Goal: Information Seeking & Learning: Learn about a topic

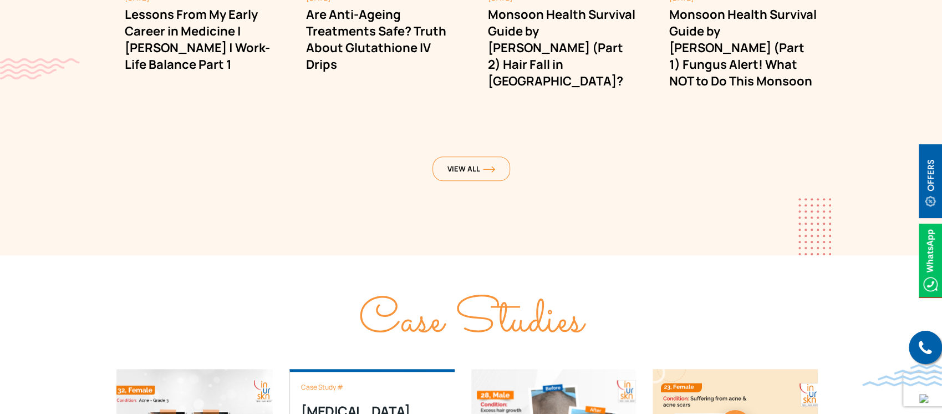
scroll to position [3550, 0]
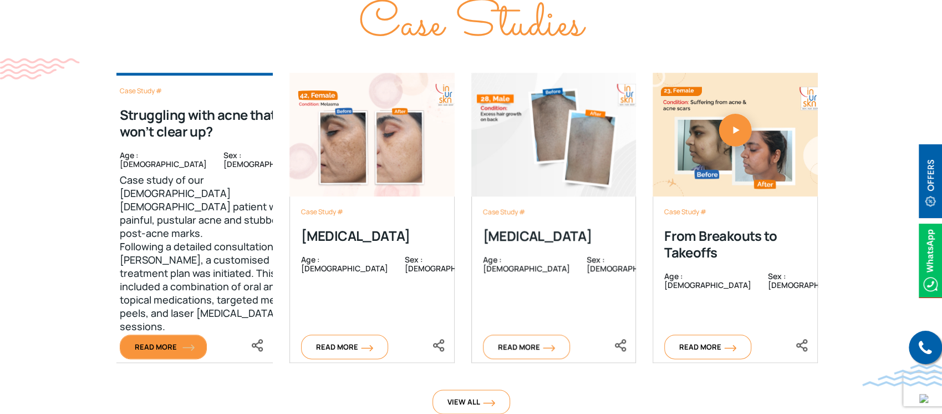
click at [166, 342] on span "Read More" at bounding box center [163, 347] width 57 height 10
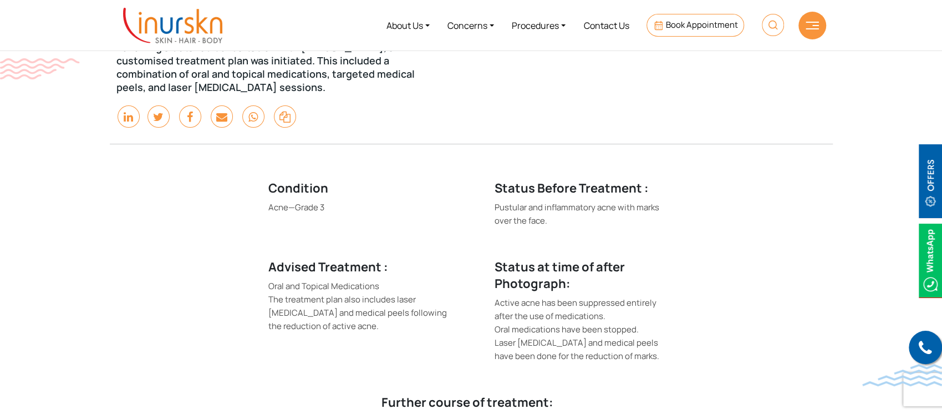
scroll to position [222, 0]
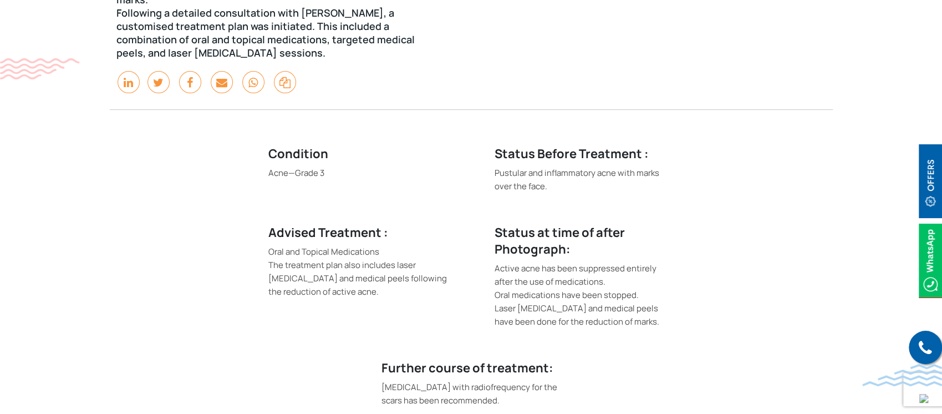
click at [319, 168] on div "Condition Acne—Grade 3" at bounding box center [358, 162] width 226 height 79
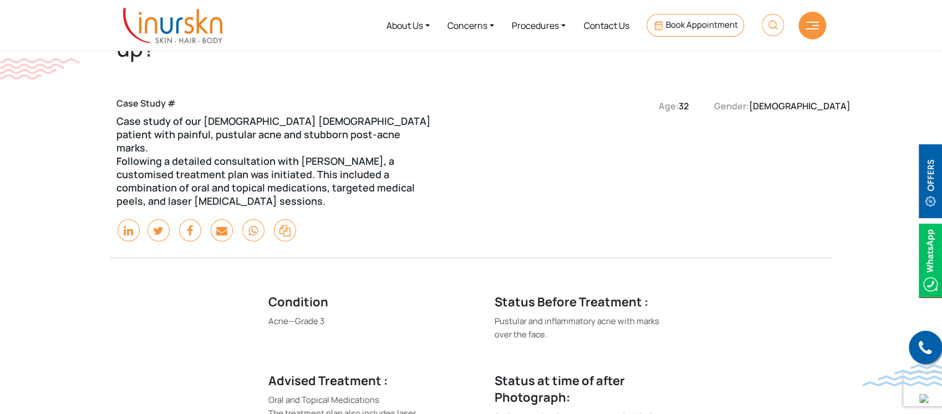
scroll to position [0, 0]
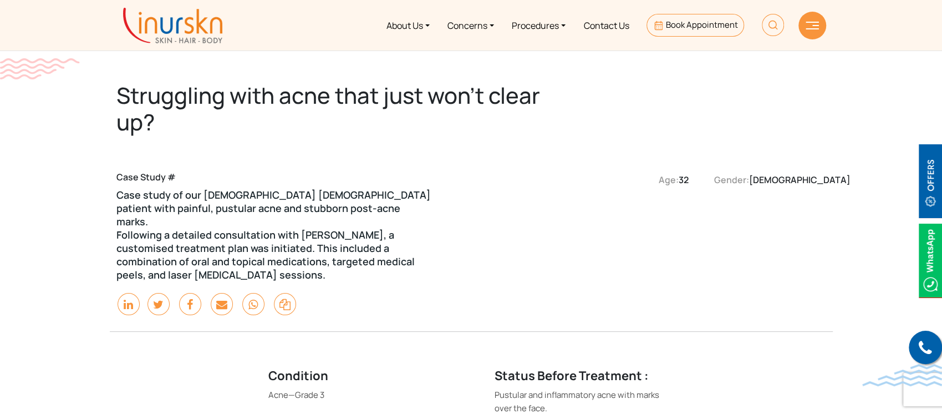
click at [253, 157] on div "Case Study # Case study of our 32-year-old female patient with painful, pustula…" at bounding box center [381, 215] width 542 height 150
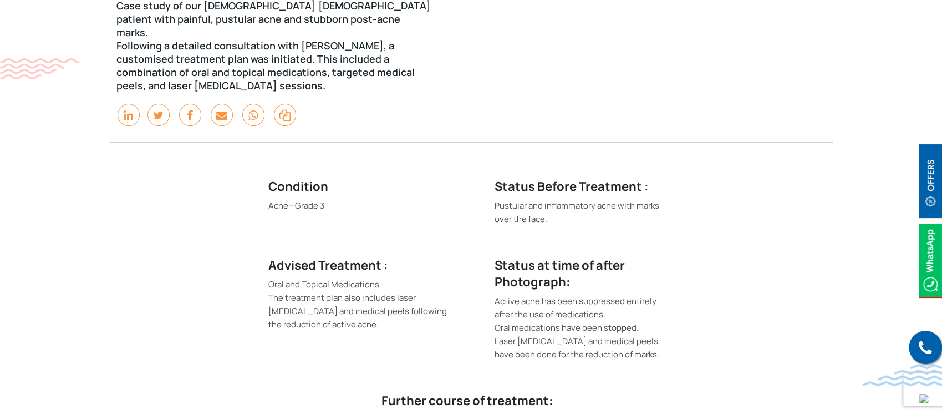
scroll to position [222, 0]
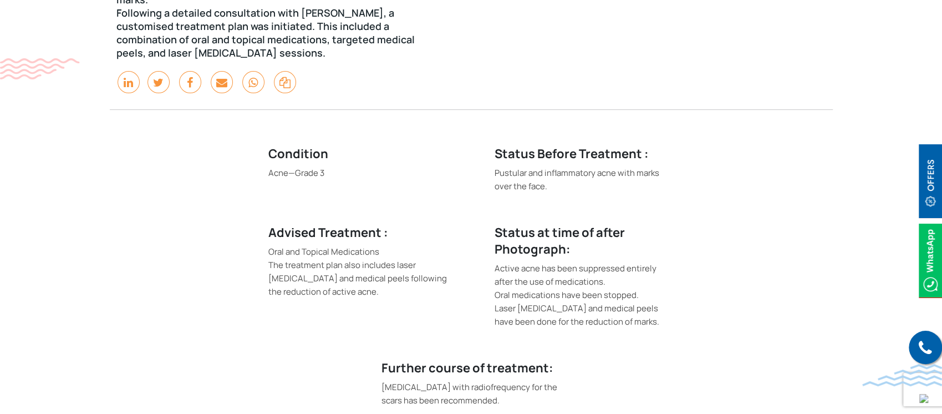
click at [252, 73] on icon at bounding box center [253, 82] width 22 height 22
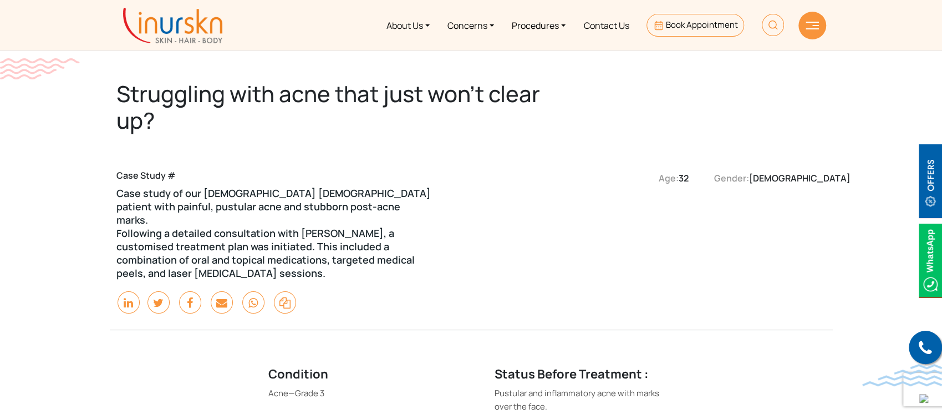
scroll to position [0, 0]
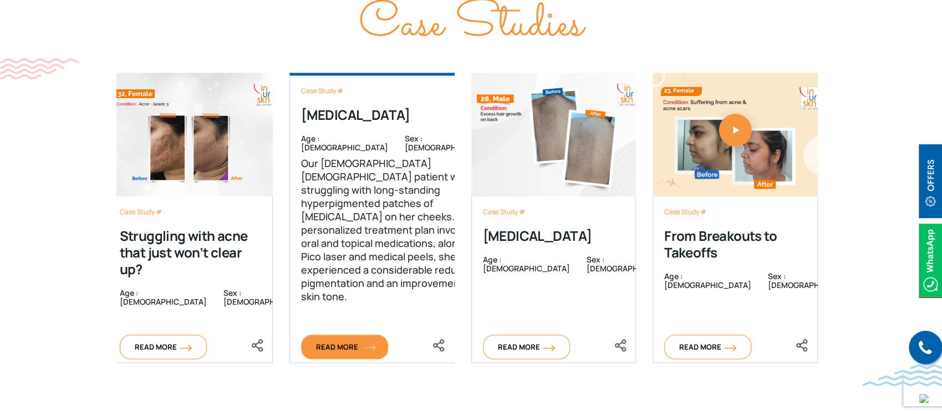
click at [355, 342] on span "Read More" at bounding box center [344, 347] width 57 height 10
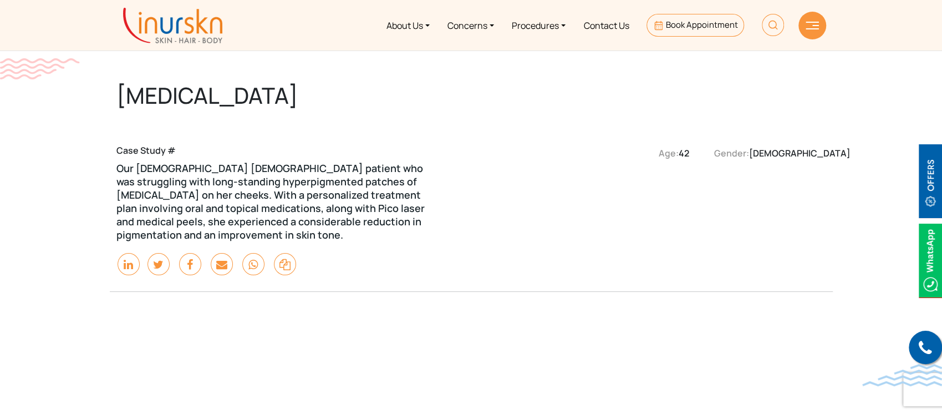
click at [314, 131] on div "Case Study # Our 42-year-old female patient who was struggling with long-standi…" at bounding box center [381, 181] width 542 height 137
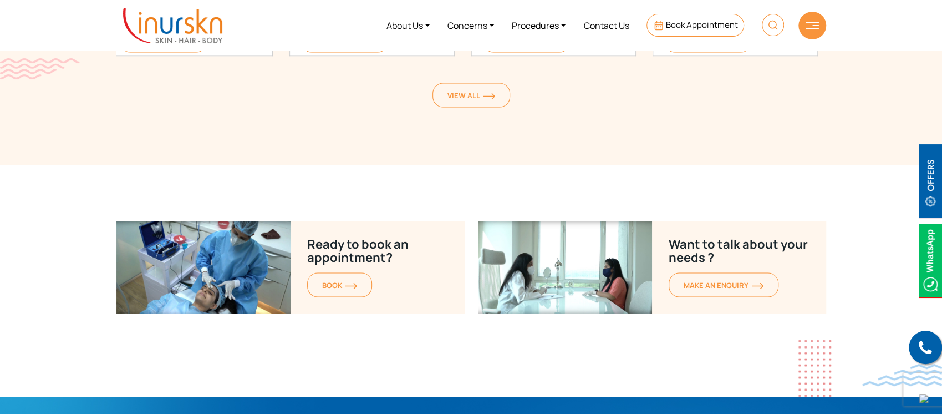
scroll to position [1107, 0]
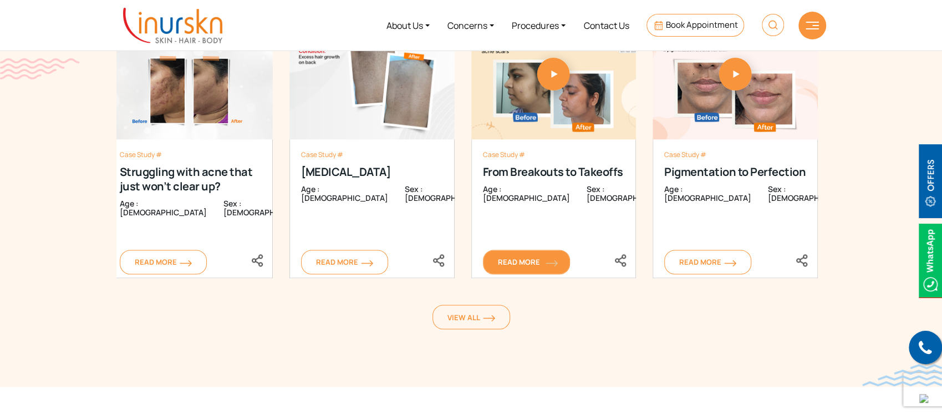
click at [536, 260] on span "Read More" at bounding box center [526, 262] width 57 height 10
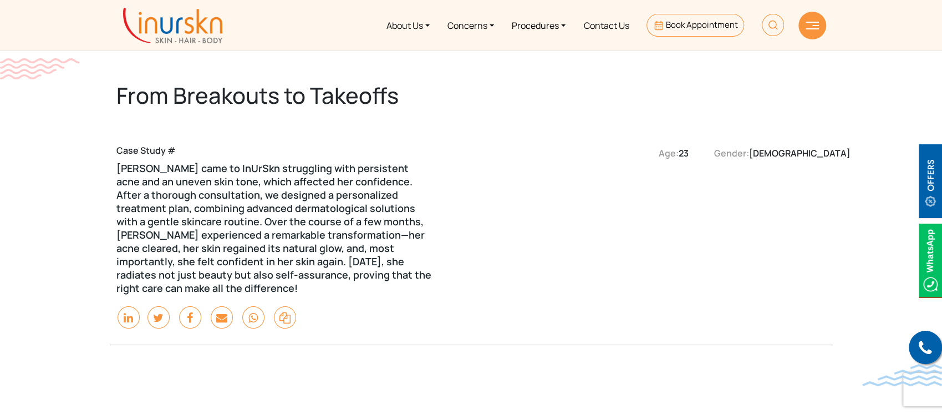
click at [280, 151] on div "Case Study # [PERSON_NAME] came to InUrSkn struggling with persistent acne and …" at bounding box center [274, 214] width 317 height 159
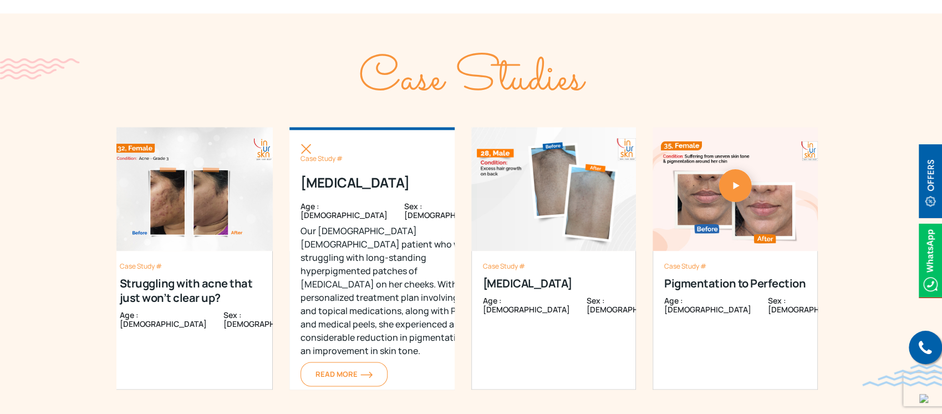
scroll to position [961, 0]
